Goal: Book appointment/travel/reservation

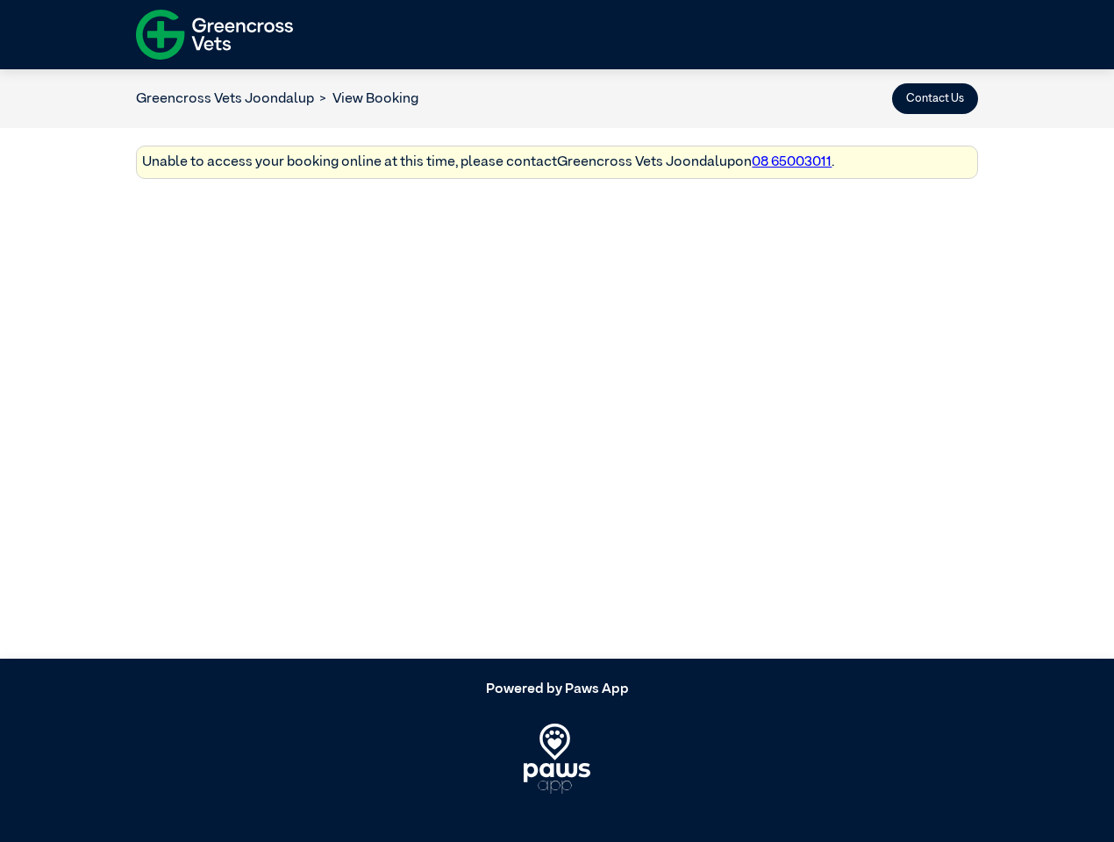
click at [935, 98] on button "Contact Us" at bounding box center [935, 98] width 86 height 31
